Goal: Understand process/instructions: Learn how to perform a task or action

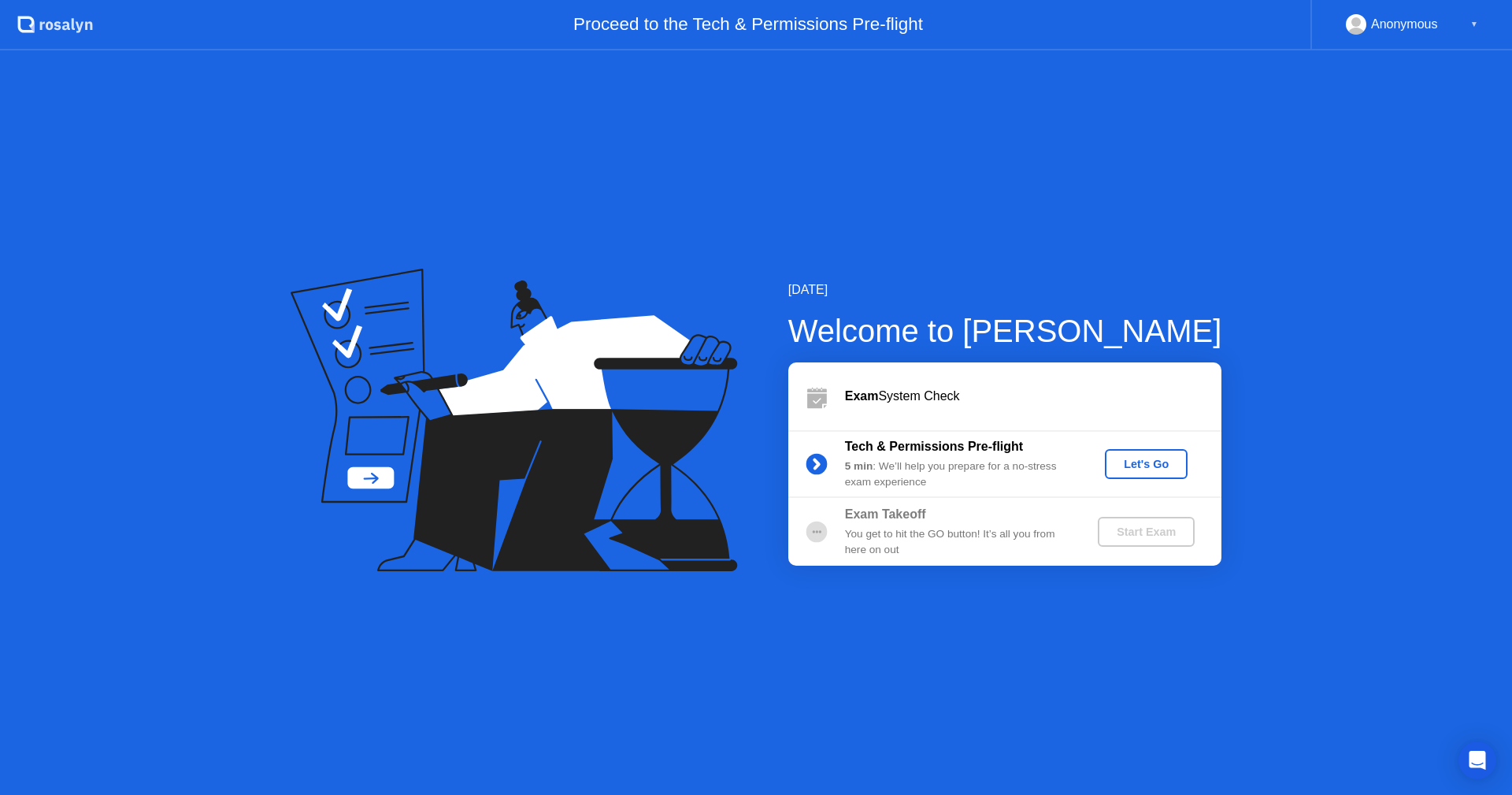
click at [1155, 464] on div "Let's Go" at bounding box center [1146, 463] width 70 height 13
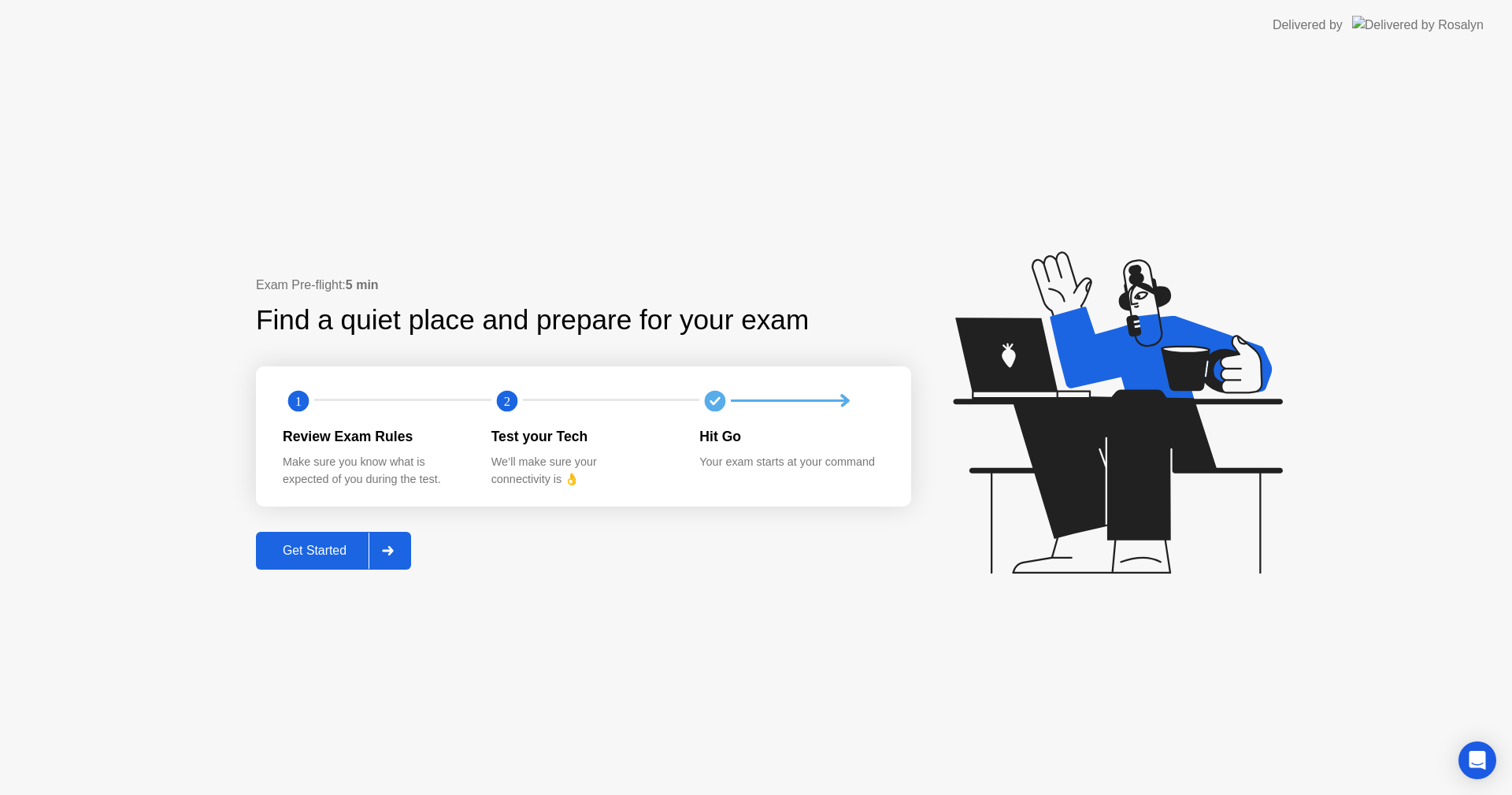
click at [308, 553] on div "Get Started" at bounding box center [315, 550] width 108 height 15
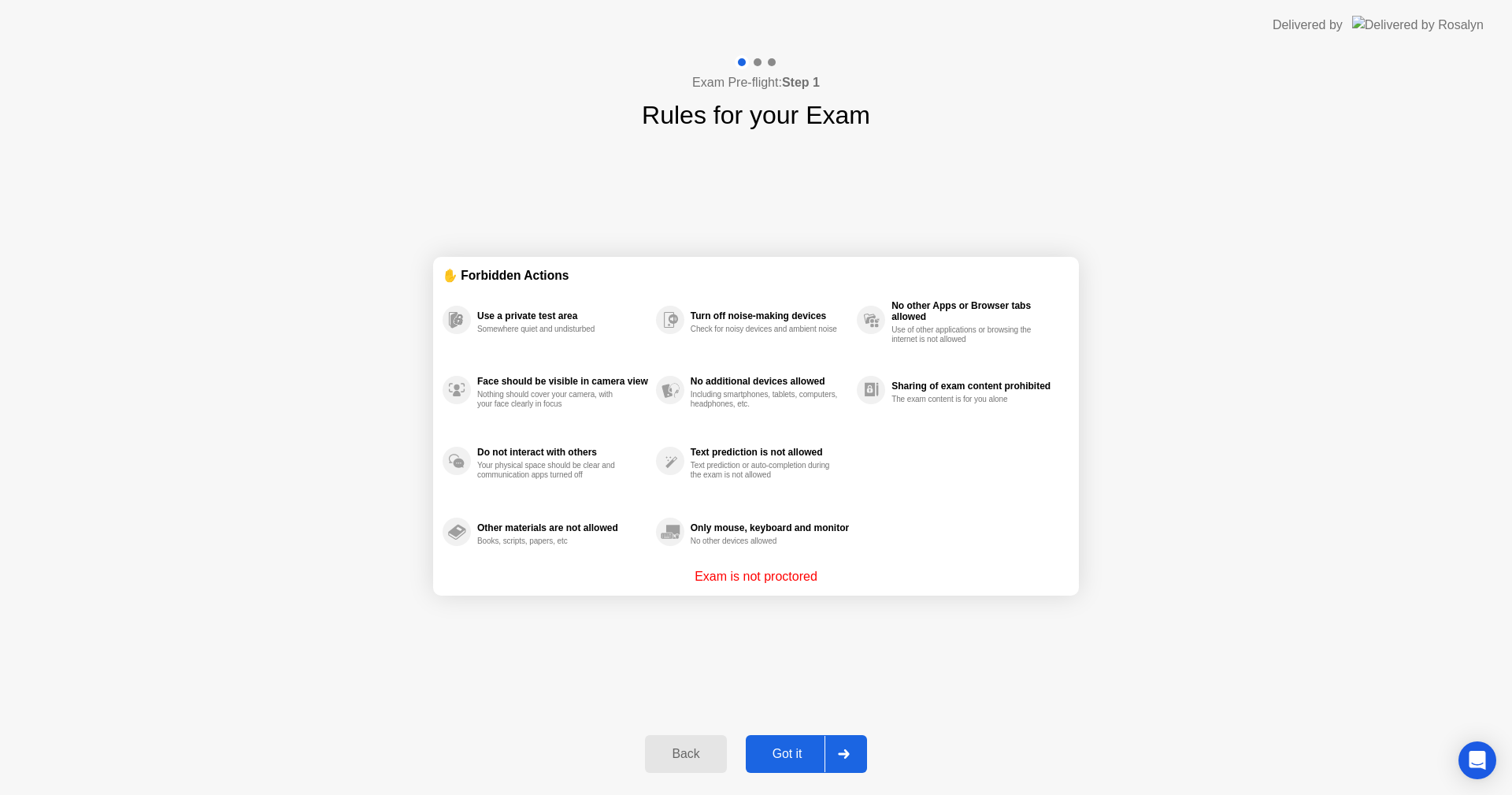
click at [788, 755] on div "Got it" at bounding box center [787, 753] width 74 height 15
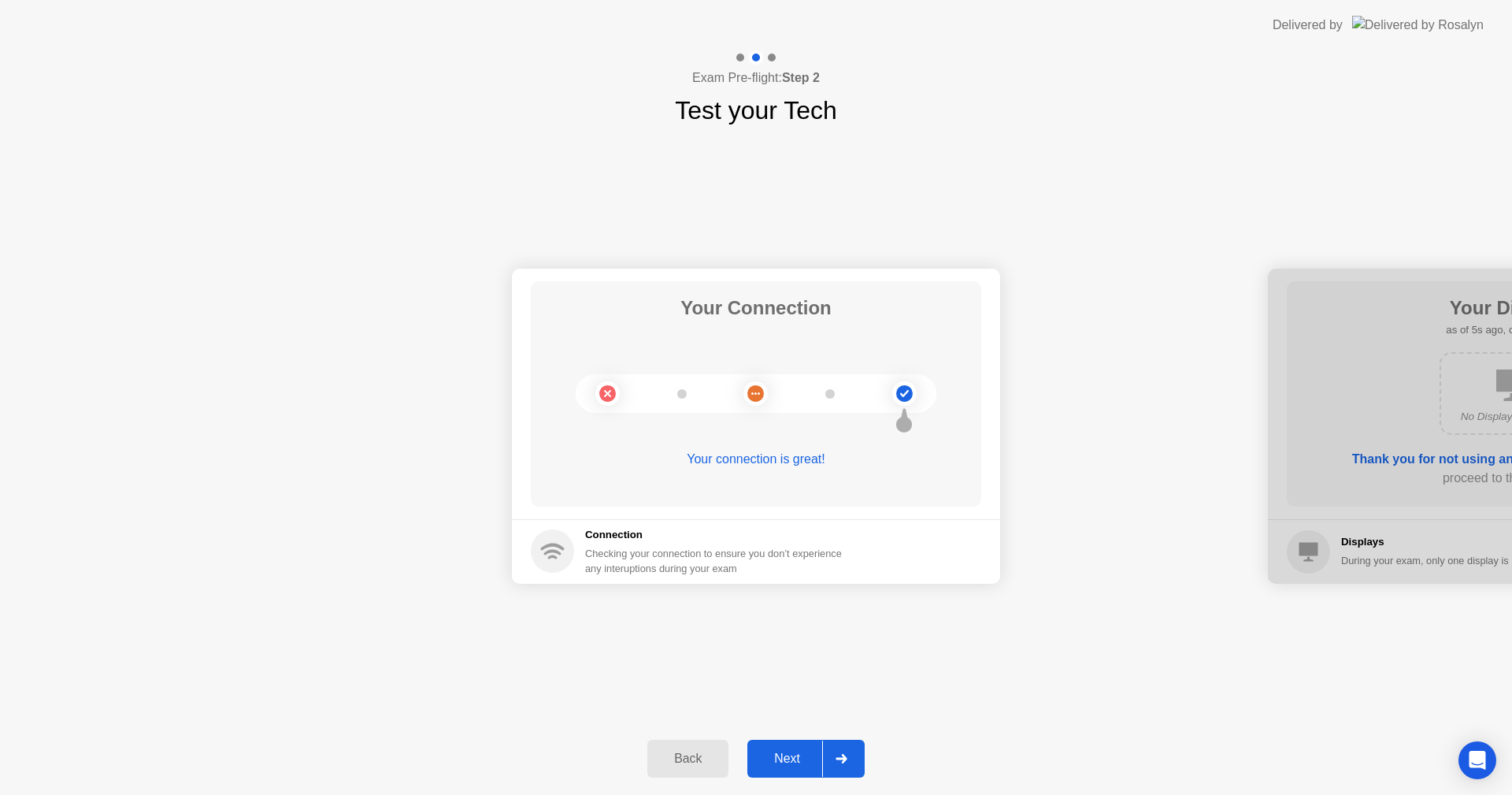
click at [783, 756] on div "Next" at bounding box center [787, 758] width 70 height 15
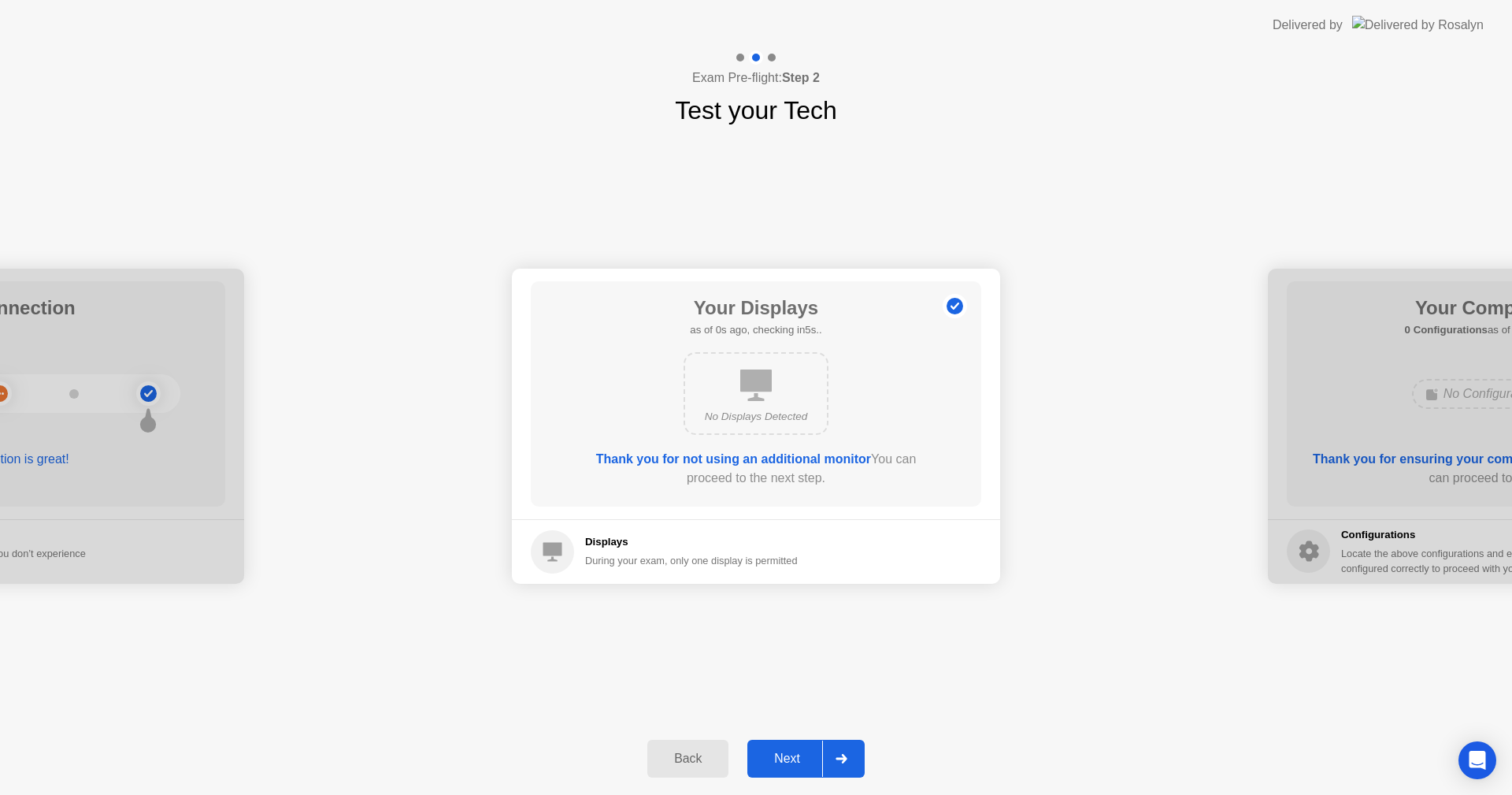
click at [784, 756] on div "Next" at bounding box center [787, 758] width 70 height 15
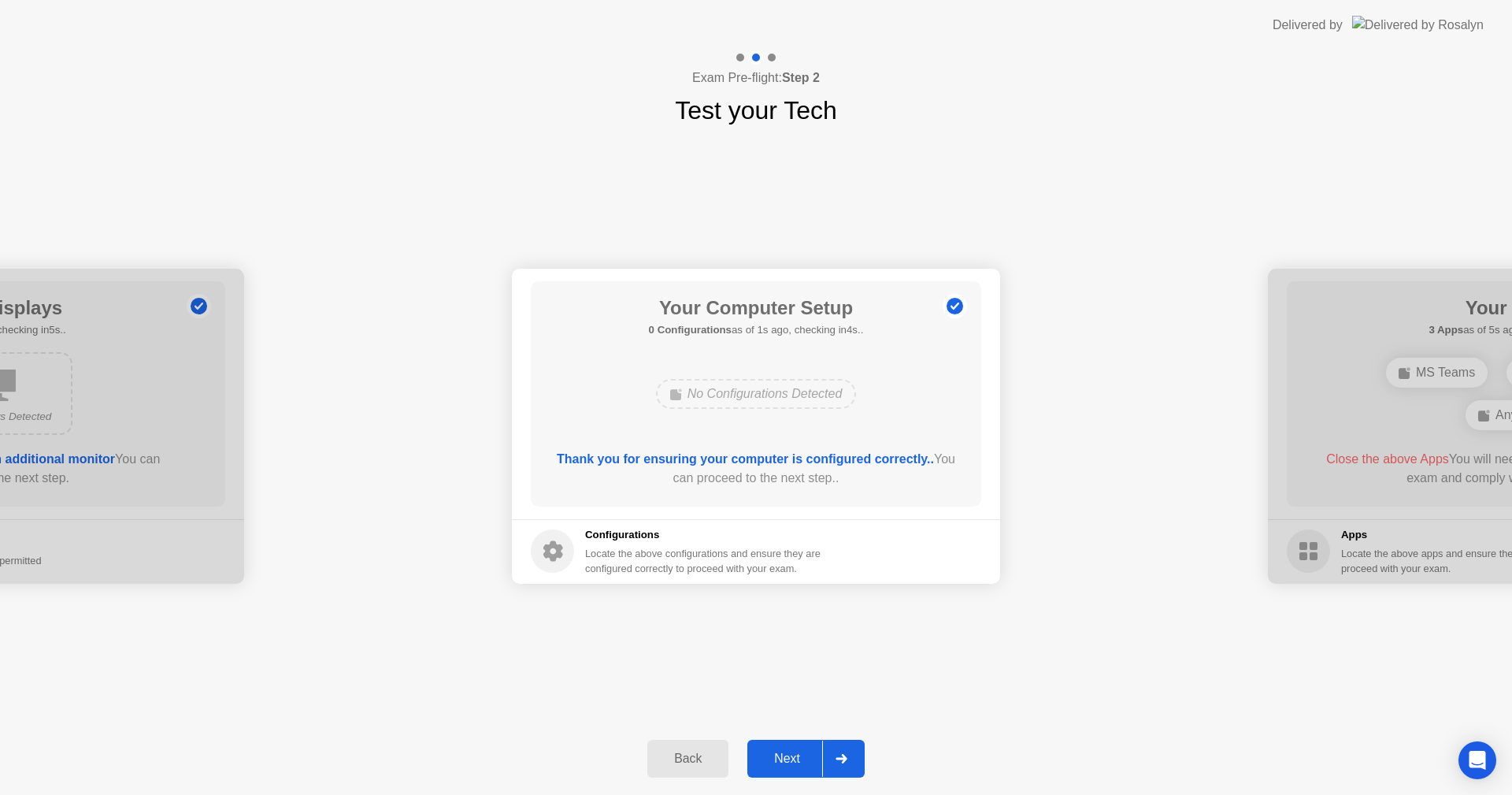
click at [792, 757] on div "Next" at bounding box center [787, 758] width 70 height 15
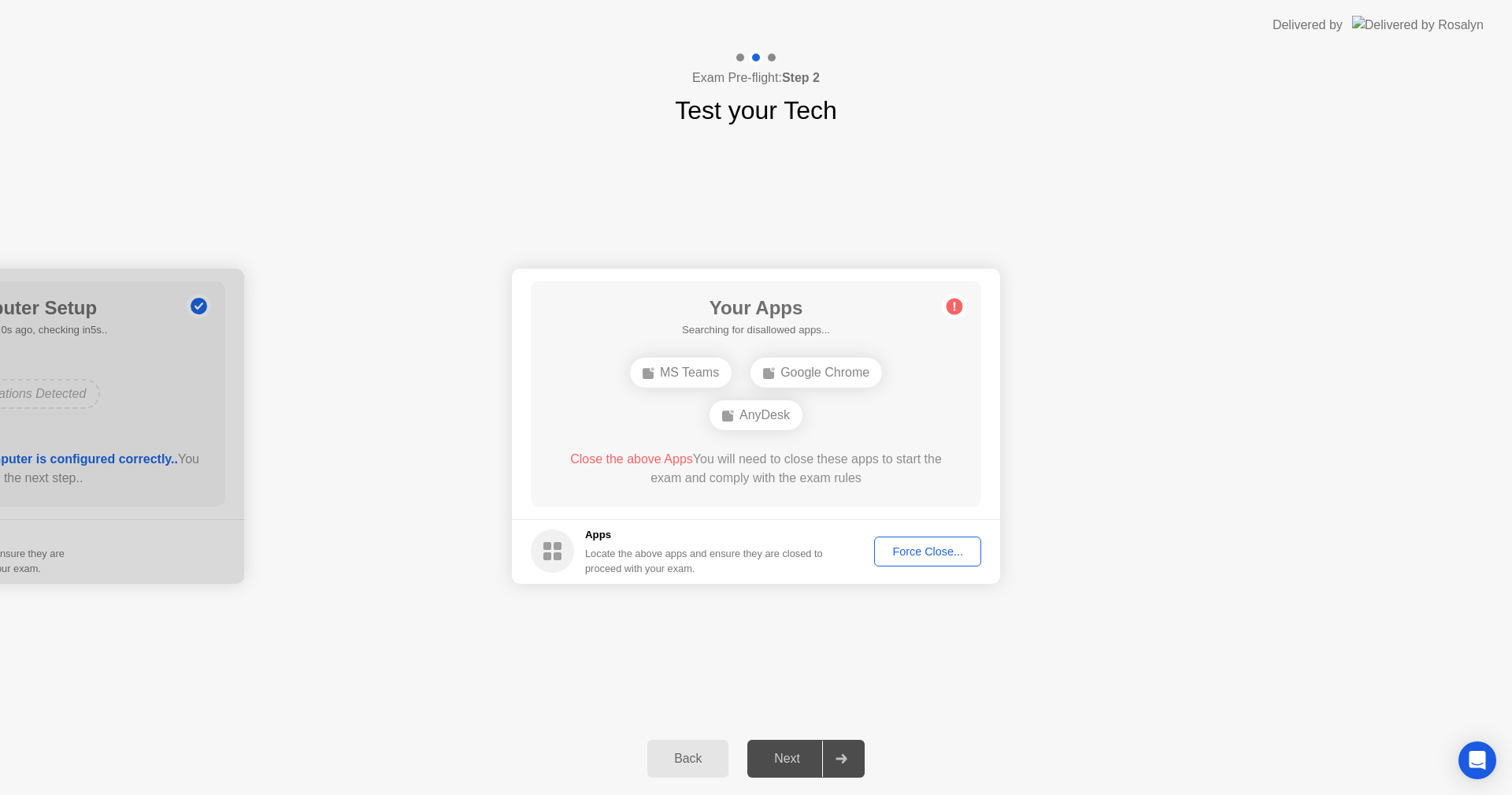
drag, startPoint x: 1098, startPoint y: 107, endPoint x: 1094, endPoint y: 91, distance: 16.5
click at [1097, 107] on div "Exam Pre-flight: Step 2 Test your Tech" at bounding box center [756, 90] width 1512 height 78
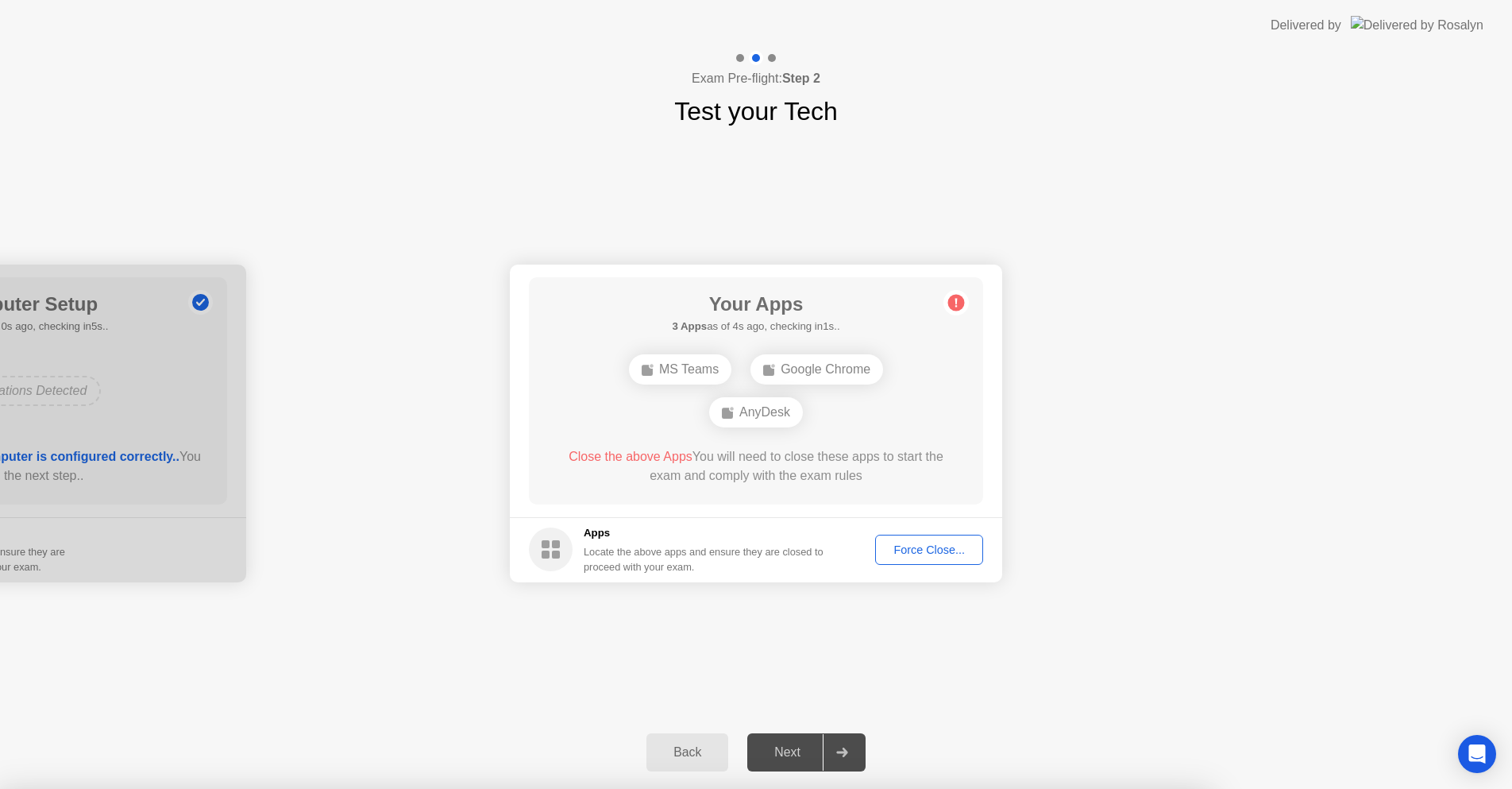
click at [908, 789] on div at bounding box center [756, 789] width 1512 height 0
drag, startPoint x: 828, startPoint y: 410, endPoint x: 817, endPoint y: 417, distance: 13.0
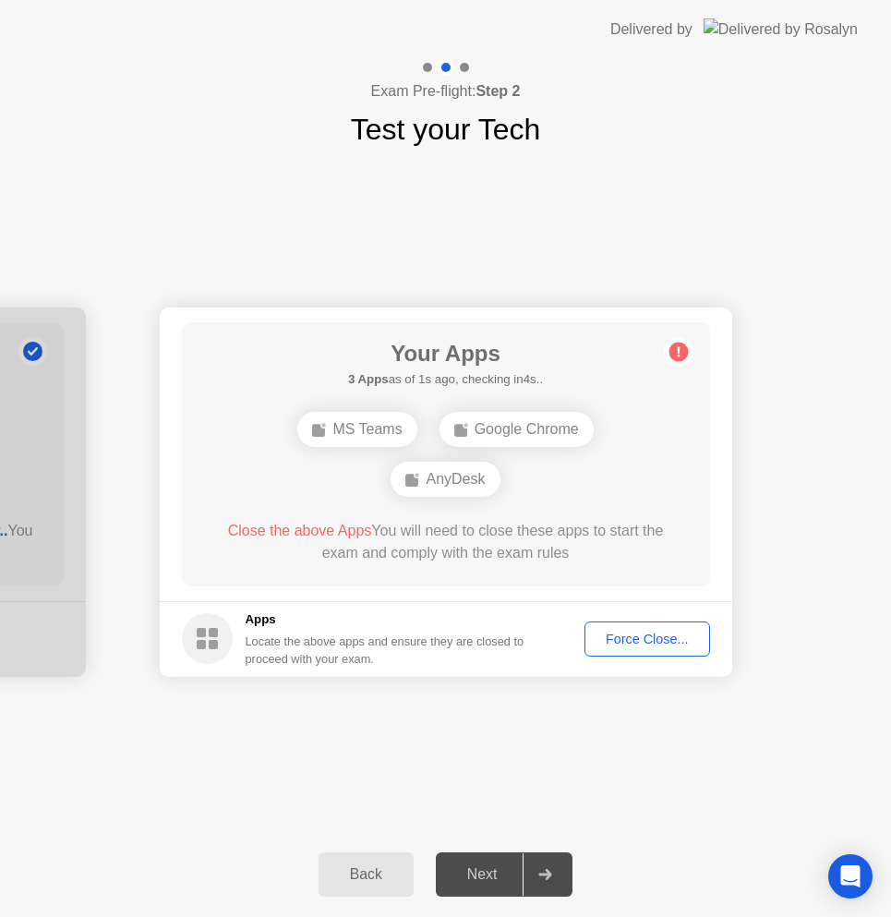
click at [355, 879] on div "Back" at bounding box center [366, 874] width 84 height 17
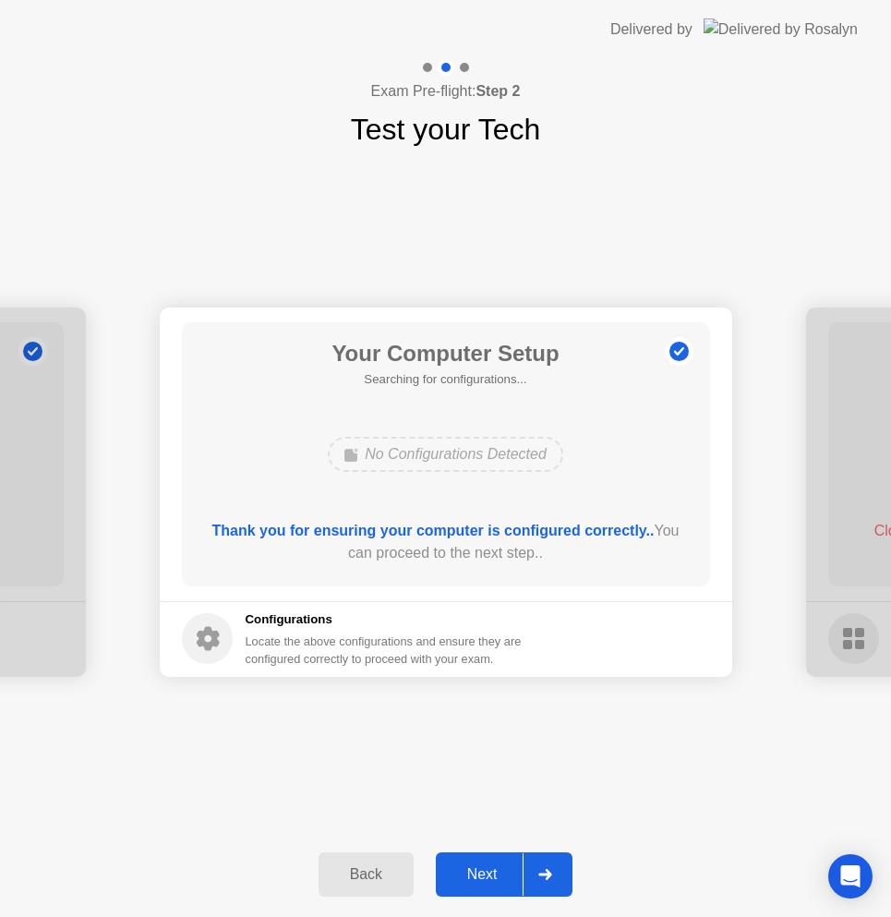
click at [355, 879] on div "Back" at bounding box center [366, 874] width 84 height 17
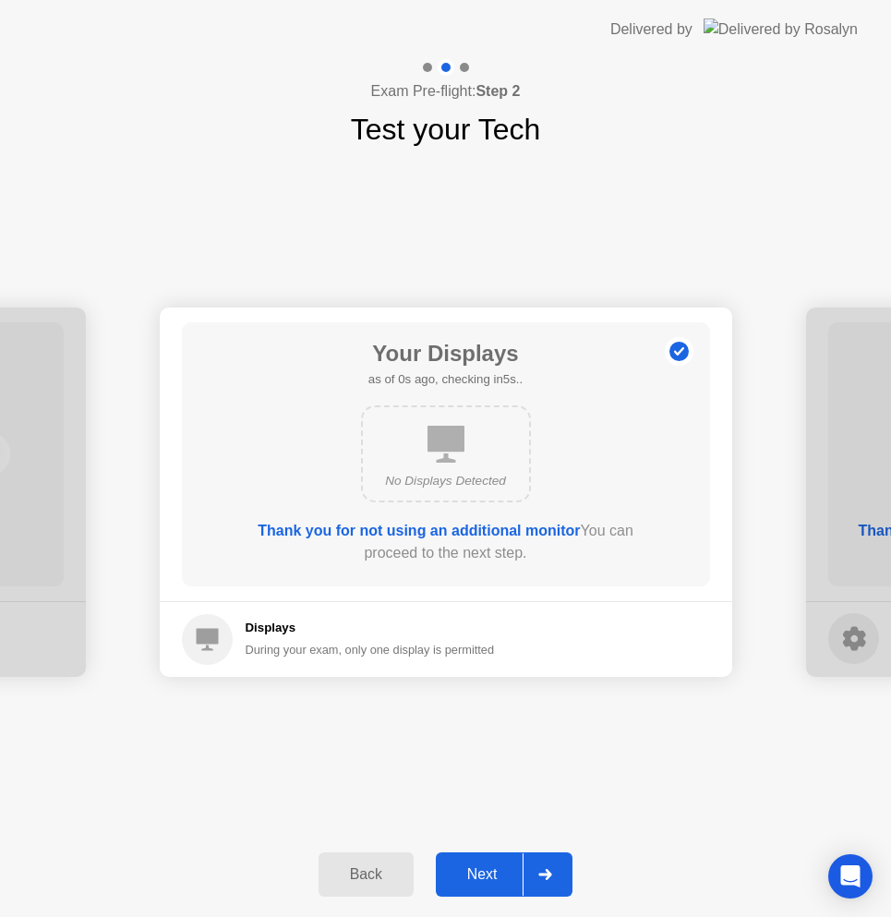
click at [355, 879] on div "Back" at bounding box center [366, 874] width 84 height 17
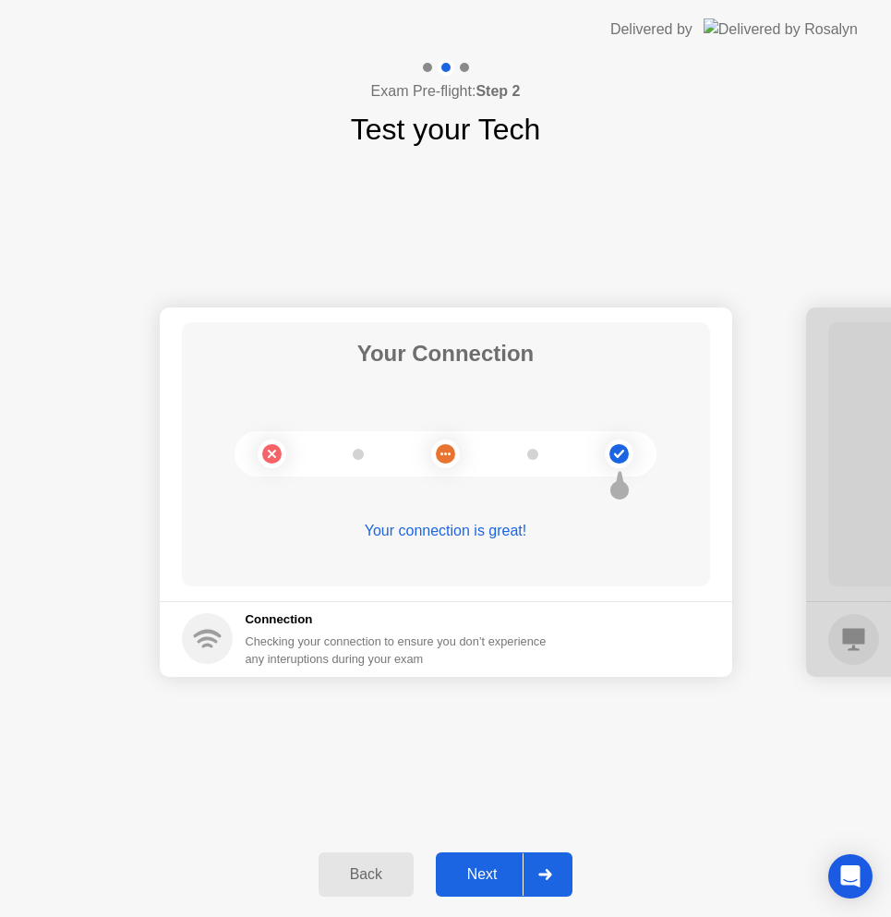
click at [355, 880] on div "Back" at bounding box center [366, 874] width 84 height 17
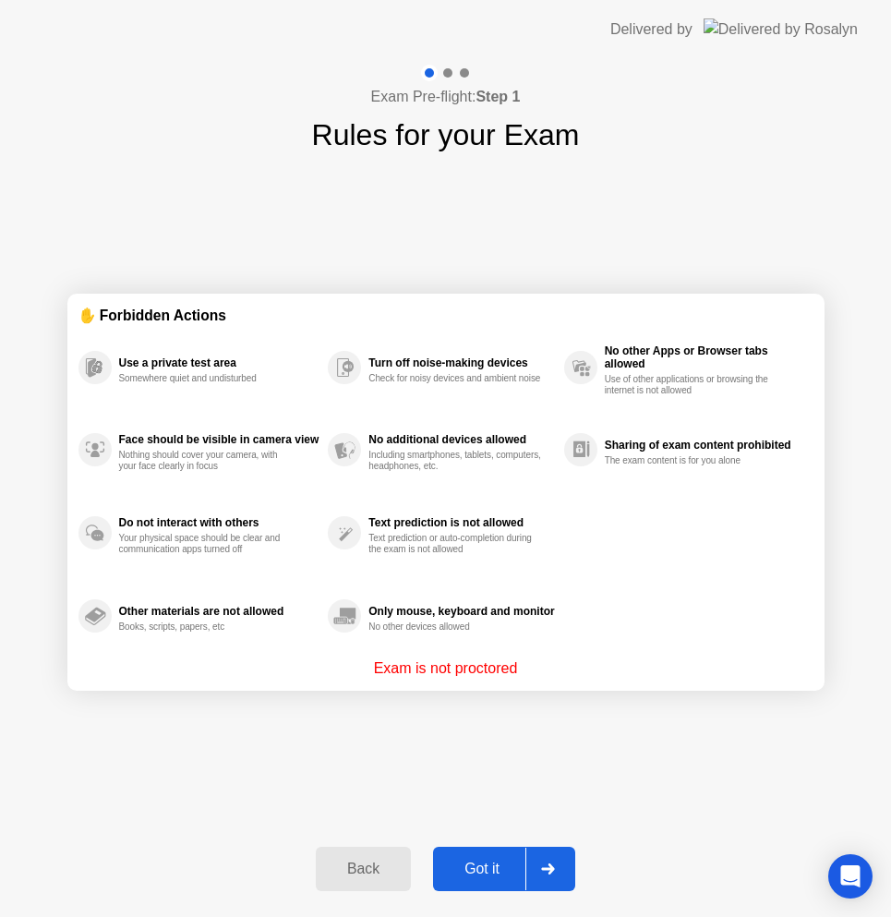
click at [343, 862] on div "Back" at bounding box center [363, 869] width 84 height 17
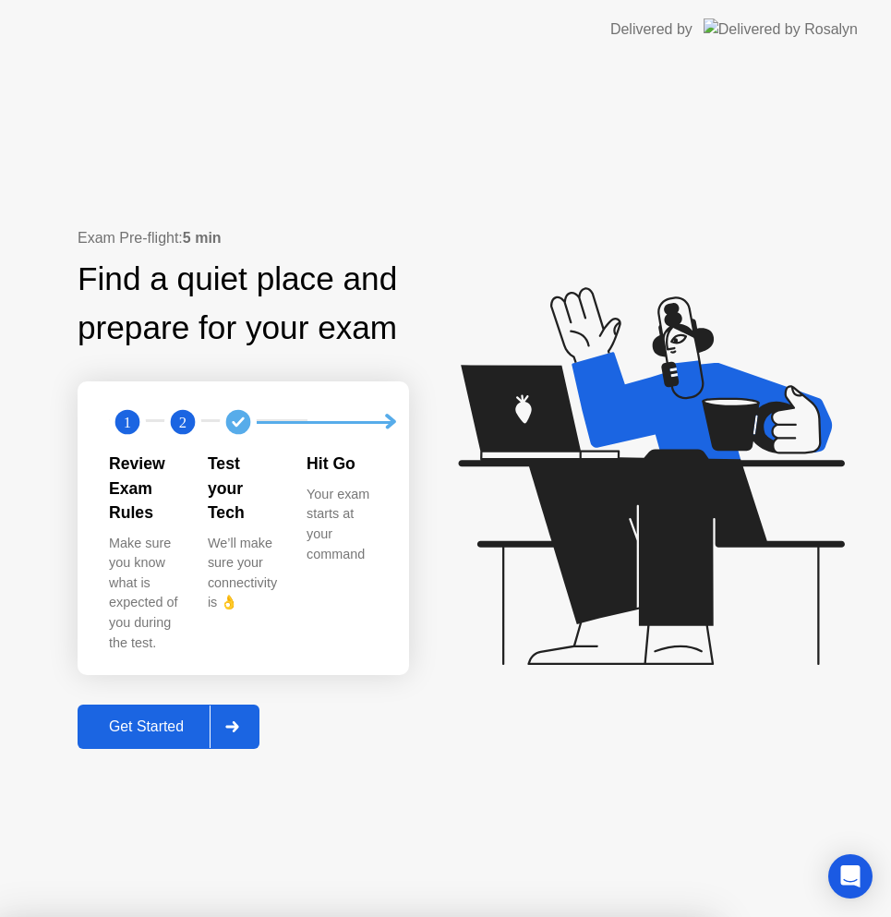
click at [246, 705] on div at bounding box center [232, 726] width 44 height 42
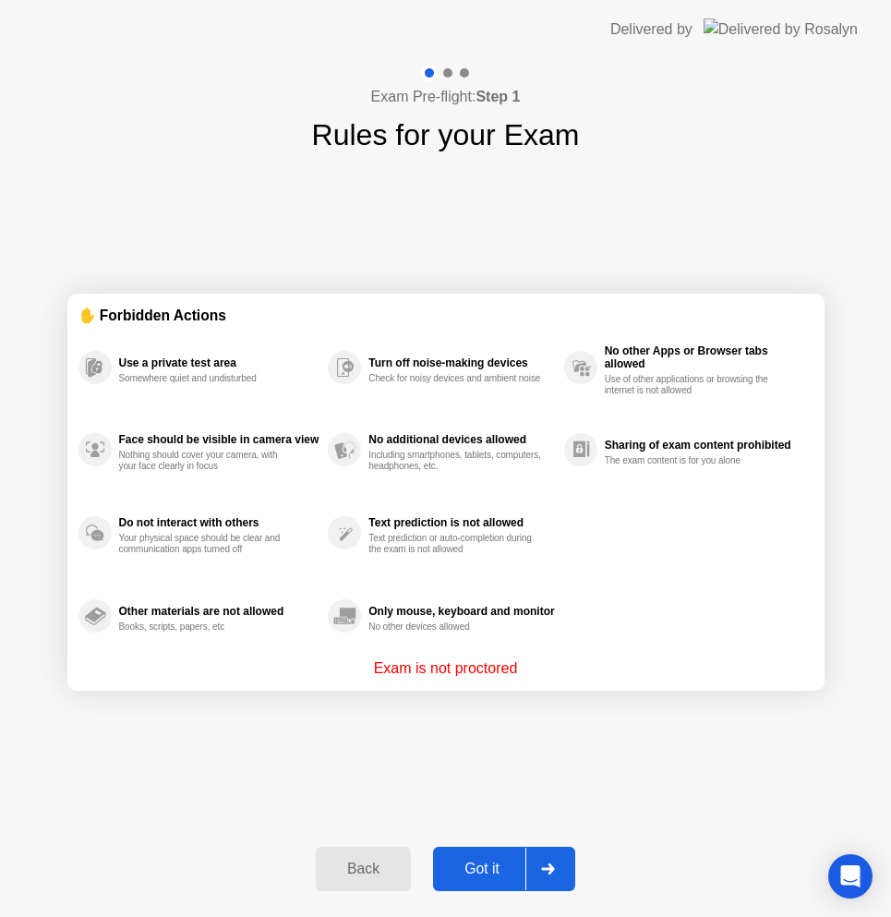
click at [347, 871] on div "Back" at bounding box center [363, 869] width 84 height 17
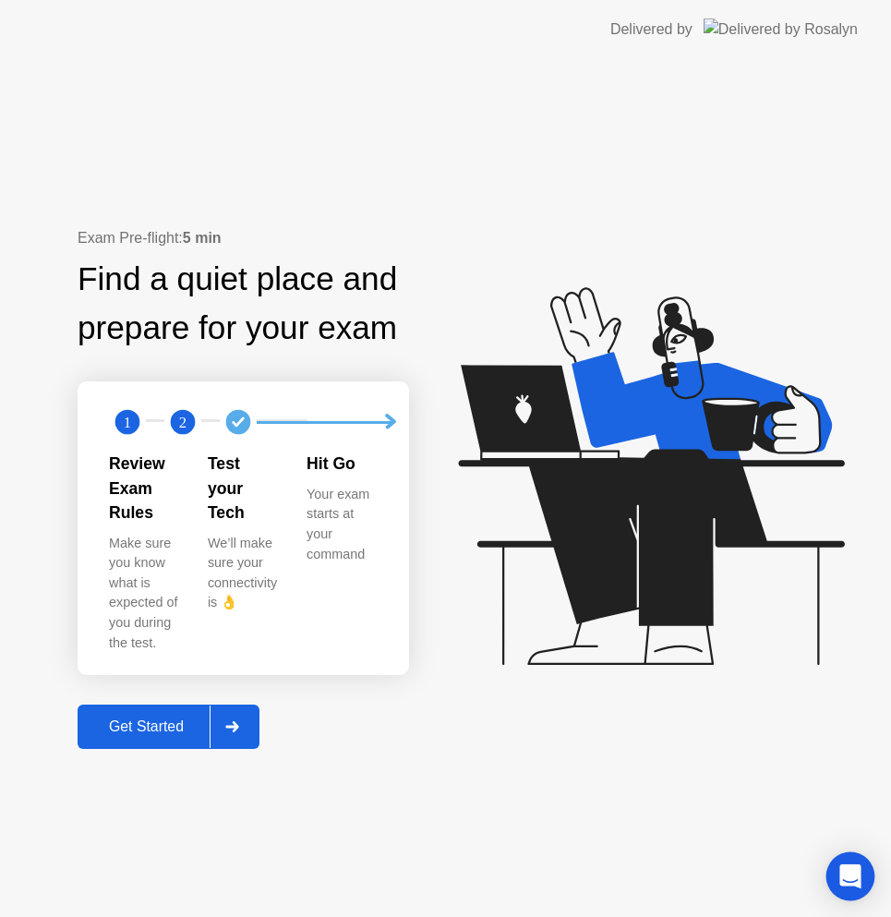
click at [839, 878] on div "Open Intercom Messenger" at bounding box center [850, 876] width 49 height 49
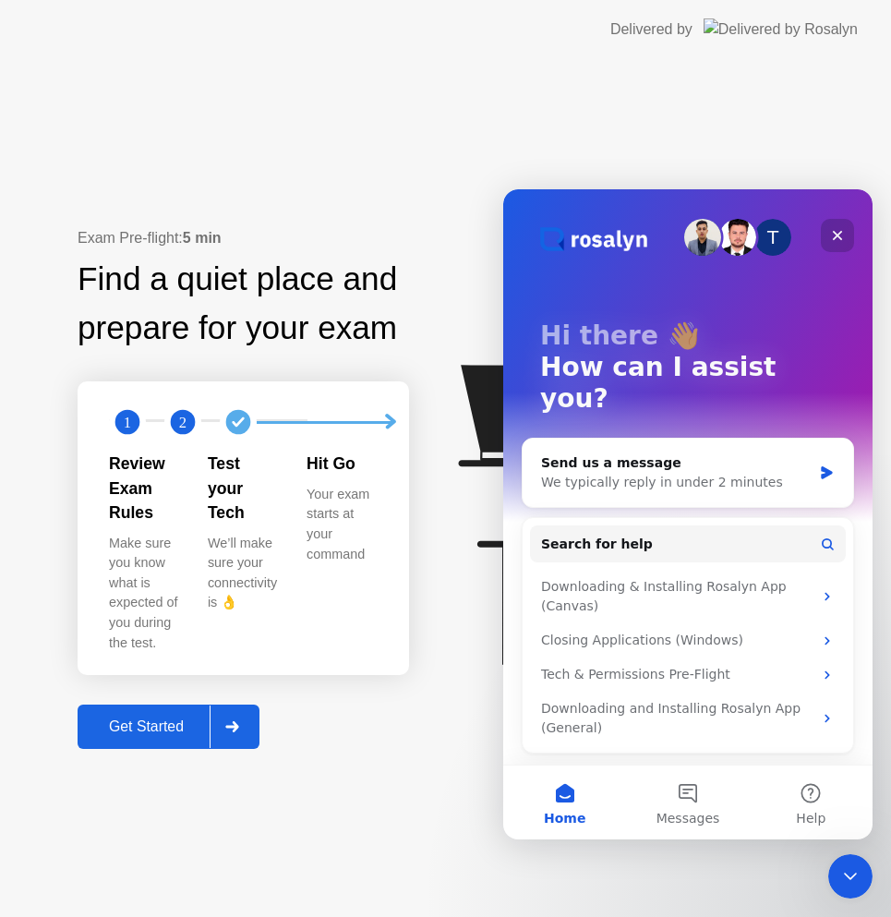
click at [838, 236] on icon "Close" at bounding box center [838, 236] width 10 height 10
